Goal: Navigation & Orientation: Go to known website

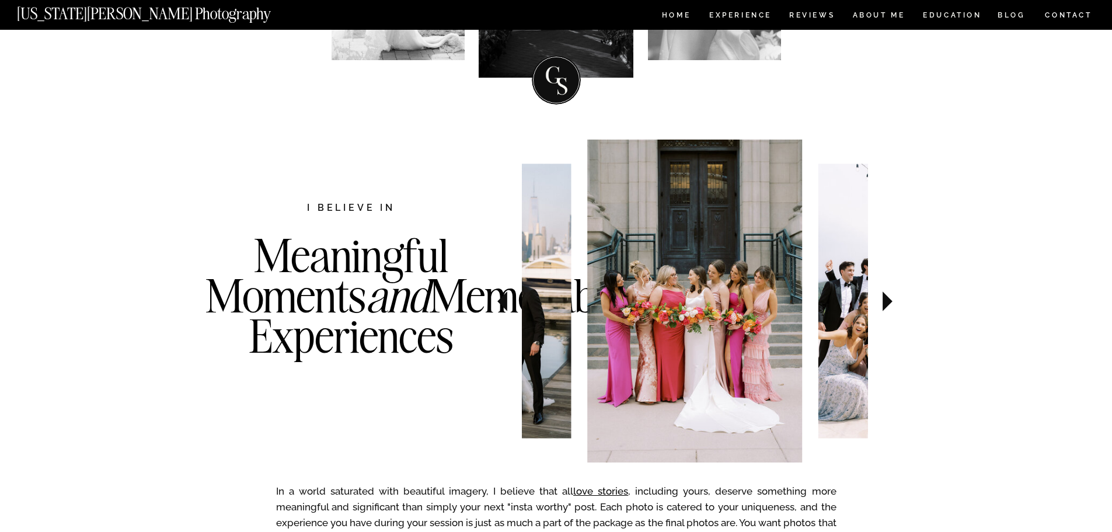
scroll to position [292, 0]
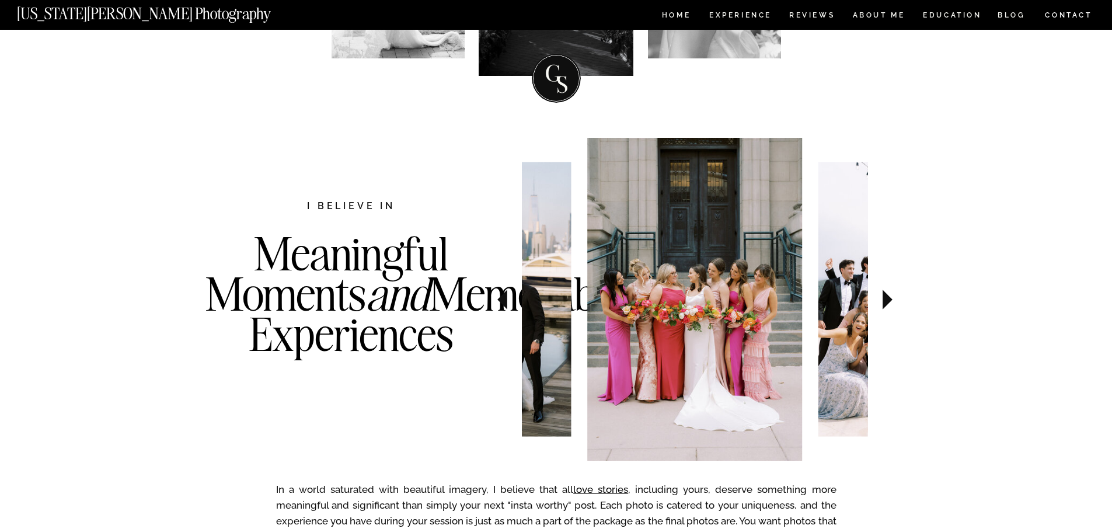
click at [878, 298] on icon at bounding box center [887, 299] width 39 height 41
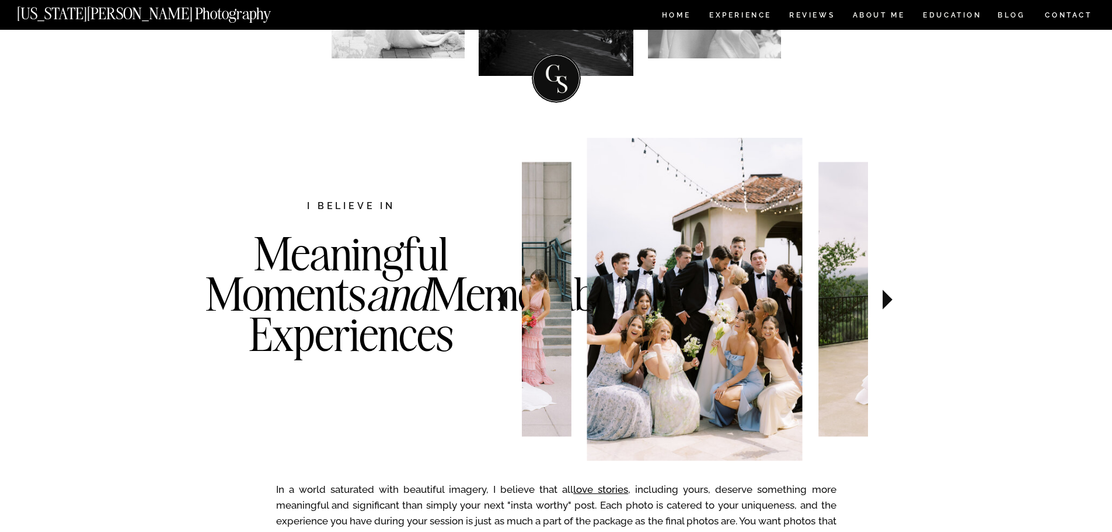
click at [878, 298] on icon at bounding box center [887, 299] width 39 height 41
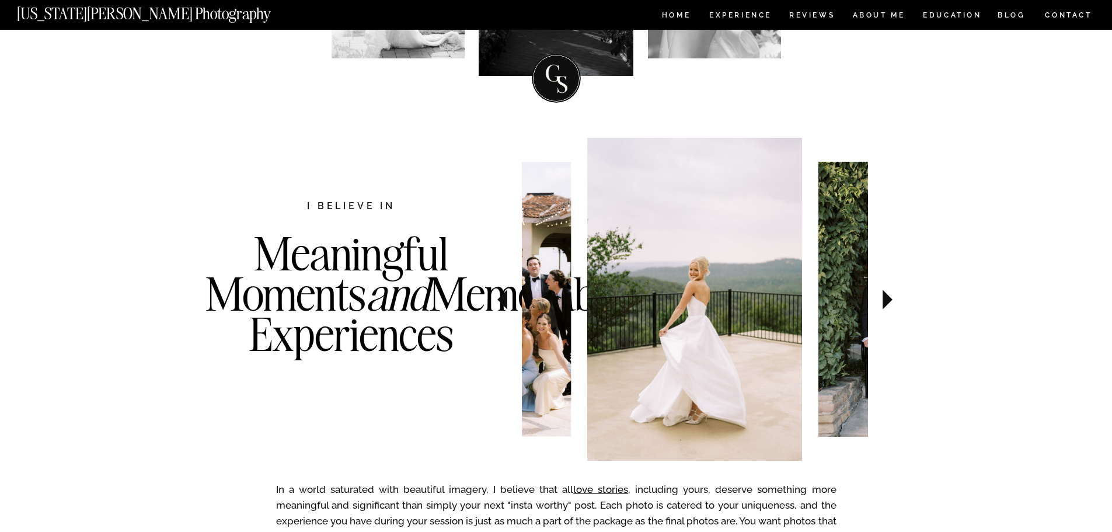
click at [878, 298] on icon at bounding box center [887, 299] width 39 height 41
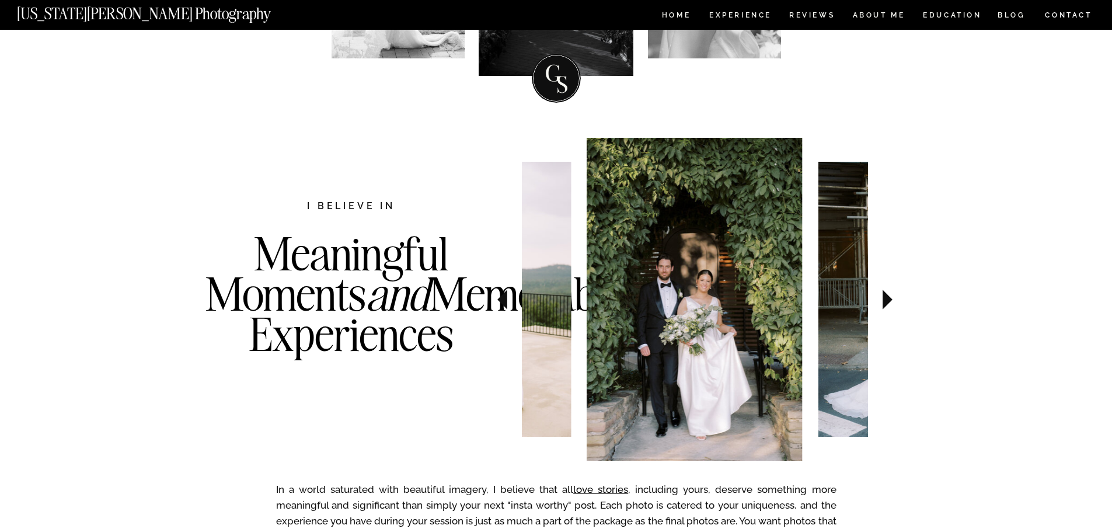
click at [878, 298] on icon at bounding box center [887, 299] width 39 height 41
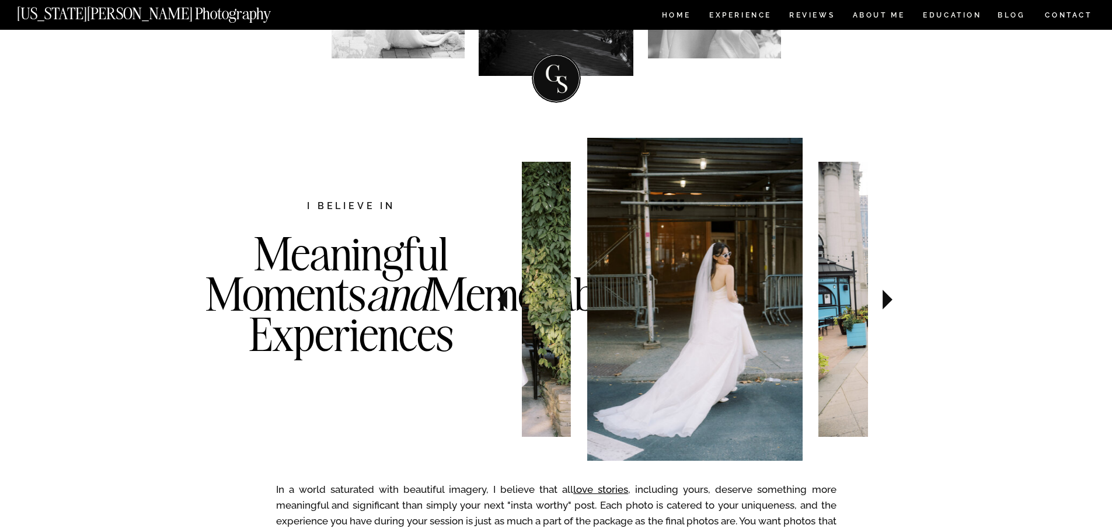
click at [878, 298] on icon at bounding box center [887, 299] width 39 height 41
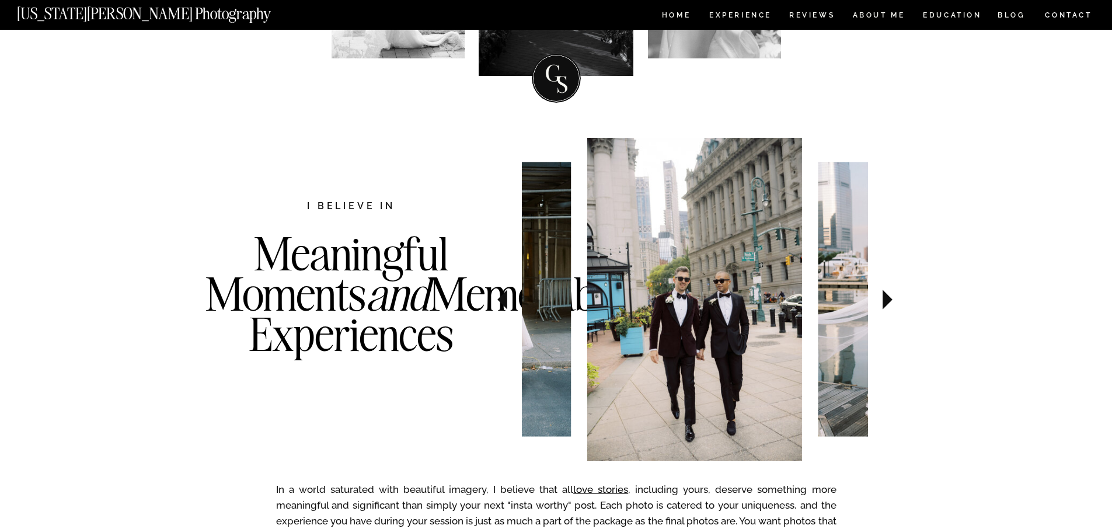
click at [878, 298] on icon at bounding box center [887, 299] width 39 height 41
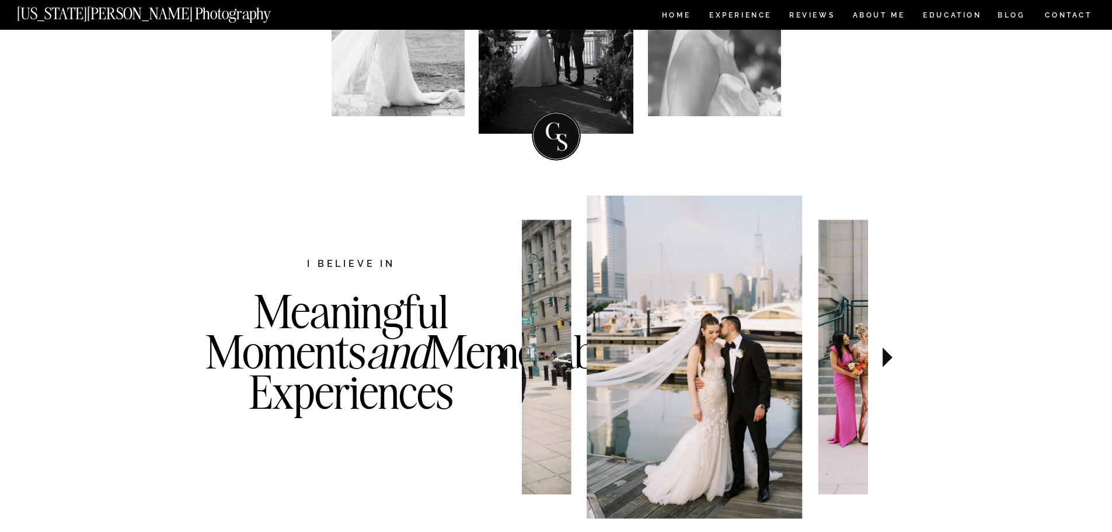
scroll to position [233, 0]
click at [690, 16] on nav "HOME" at bounding box center [676, 17] width 33 height 10
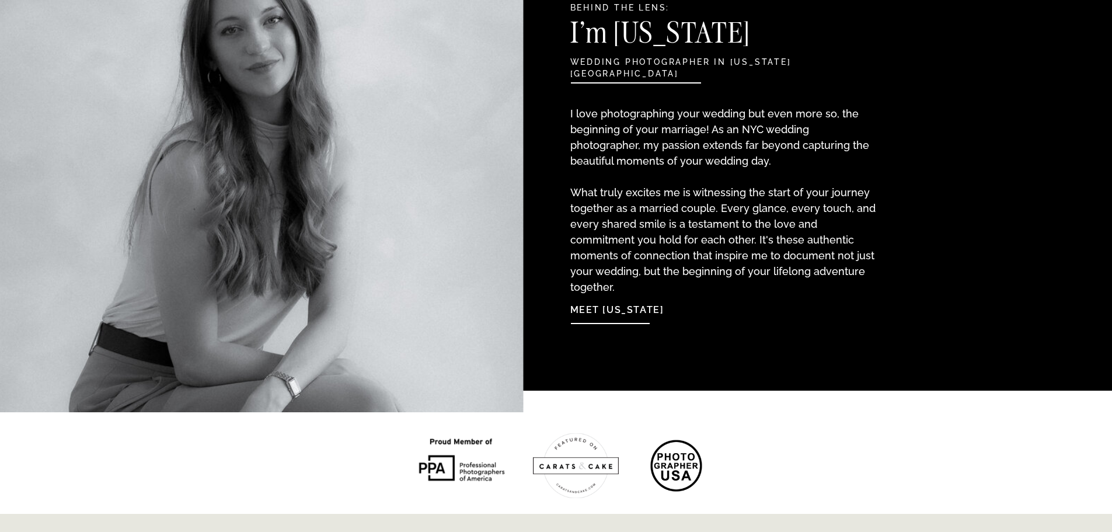
scroll to position [1284, 0]
